Goal: Task Accomplishment & Management: Manage account settings

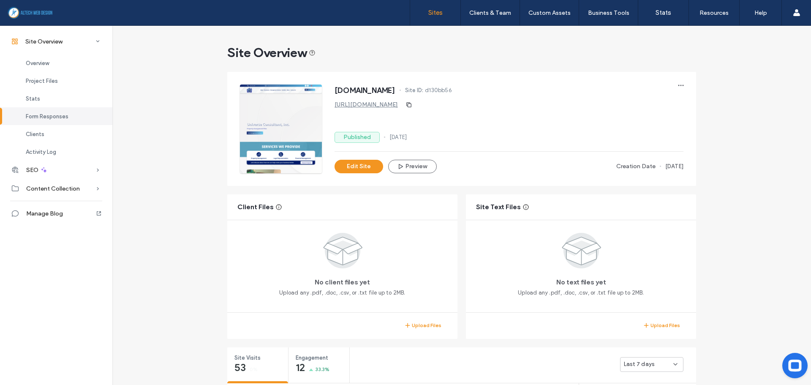
click at [445, 10] on link "Sites" at bounding box center [435, 12] width 50 height 25
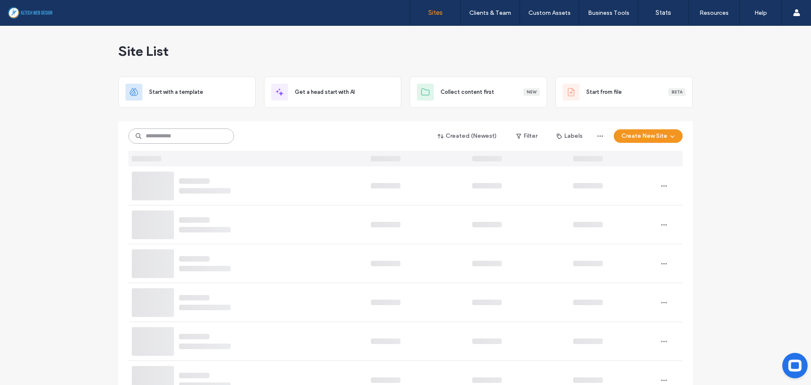
click at [166, 139] on input at bounding box center [181, 135] width 106 height 15
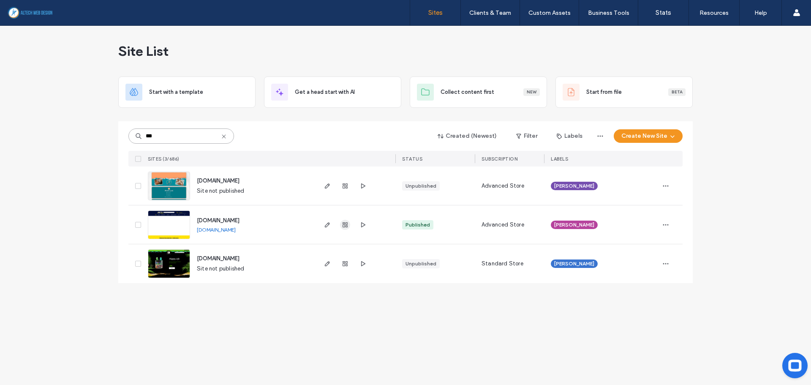
type input "***"
click at [347, 224] on use "button" at bounding box center [344, 224] width 5 height 5
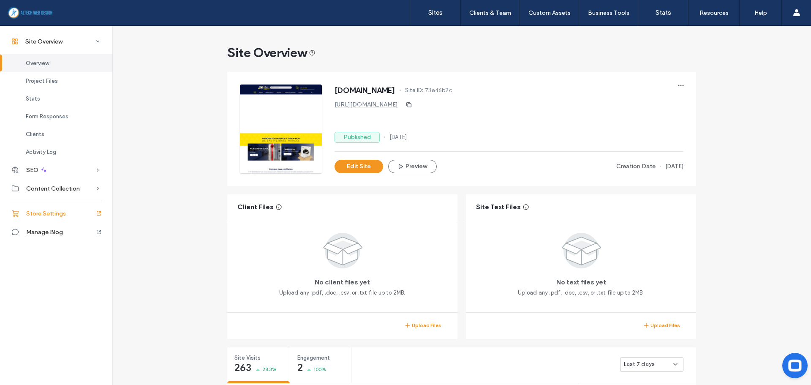
click at [42, 216] on span "Store Settings" at bounding box center [46, 213] width 40 height 7
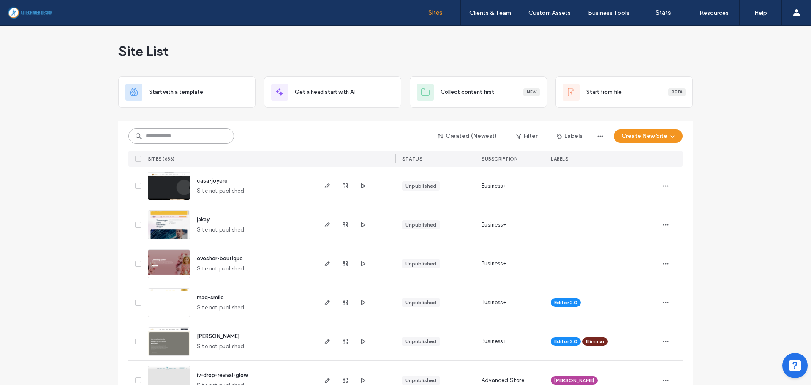
click at [156, 136] on input at bounding box center [181, 135] width 106 height 15
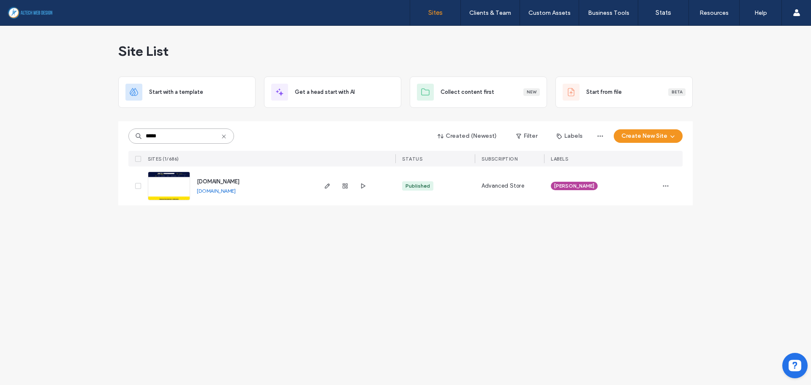
type input "*****"
click at [275, 193] on div "www.theappliancesoutlets.com www.theappliancesoutlets.com" at bounding box center [252, 185] width 125 height 39
copy div "[DOMAIN_NAME]"
click at [346, 185] on icon "button" at bounding box center [345, 185] width 7 height 7
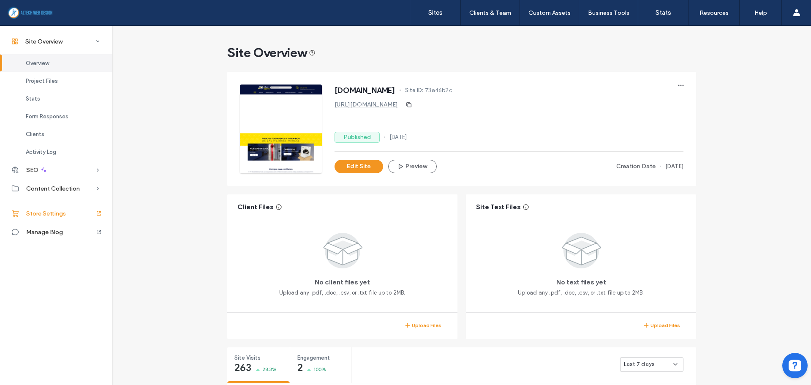
click at [38, 212] on span "Store Settings" at bounding box center [46, 213] width 40 height 7
